Goal: Transaction & Acquisition: Obtain resource

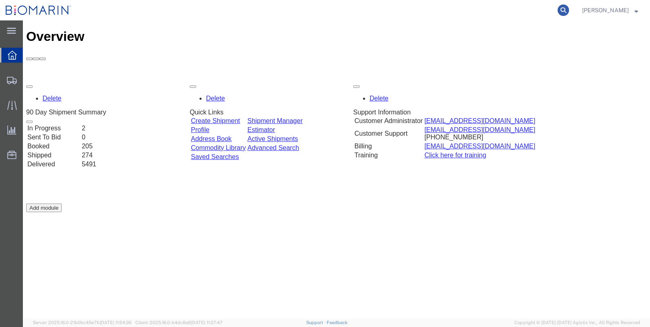
click at [569, 11] on icon at bounding box center [563, 9] width 11 height 11
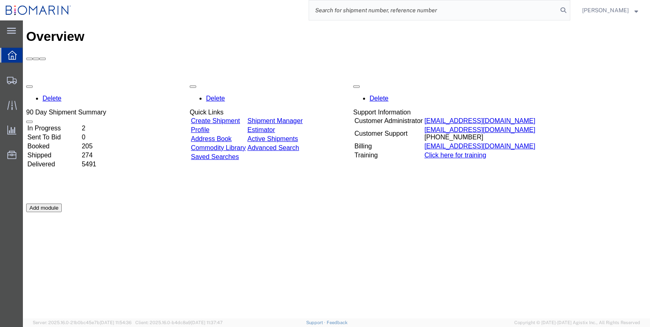
paste input "S02271331"
type input "S02271331"
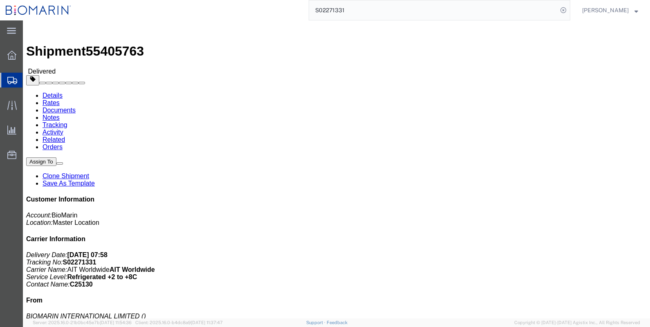
click link "Documents"
